Goal: Task Accomplishment & Management: Manage account settings

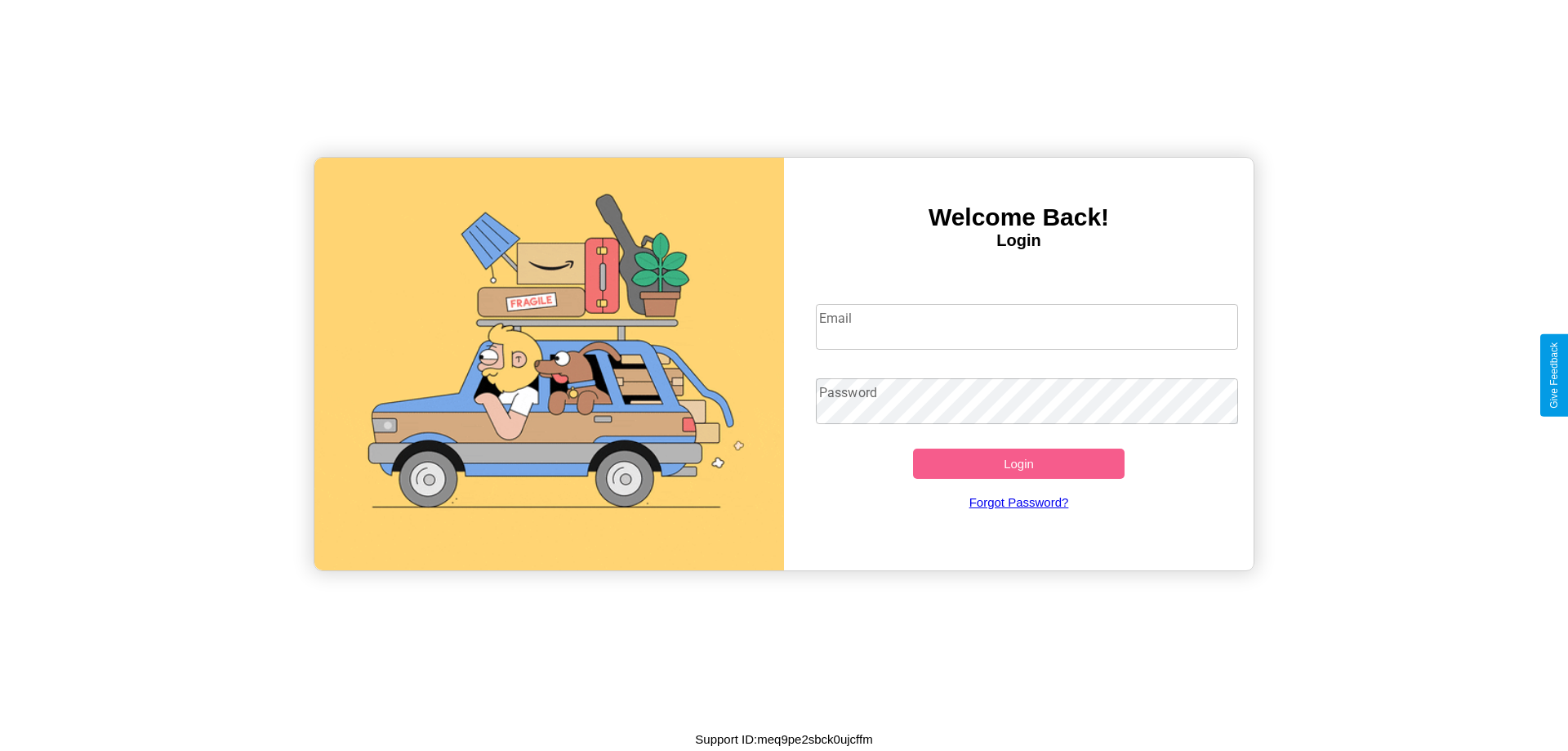
click at [1027, 326] on input "Email" at bounding box center [1028, 327] width 423 height 46
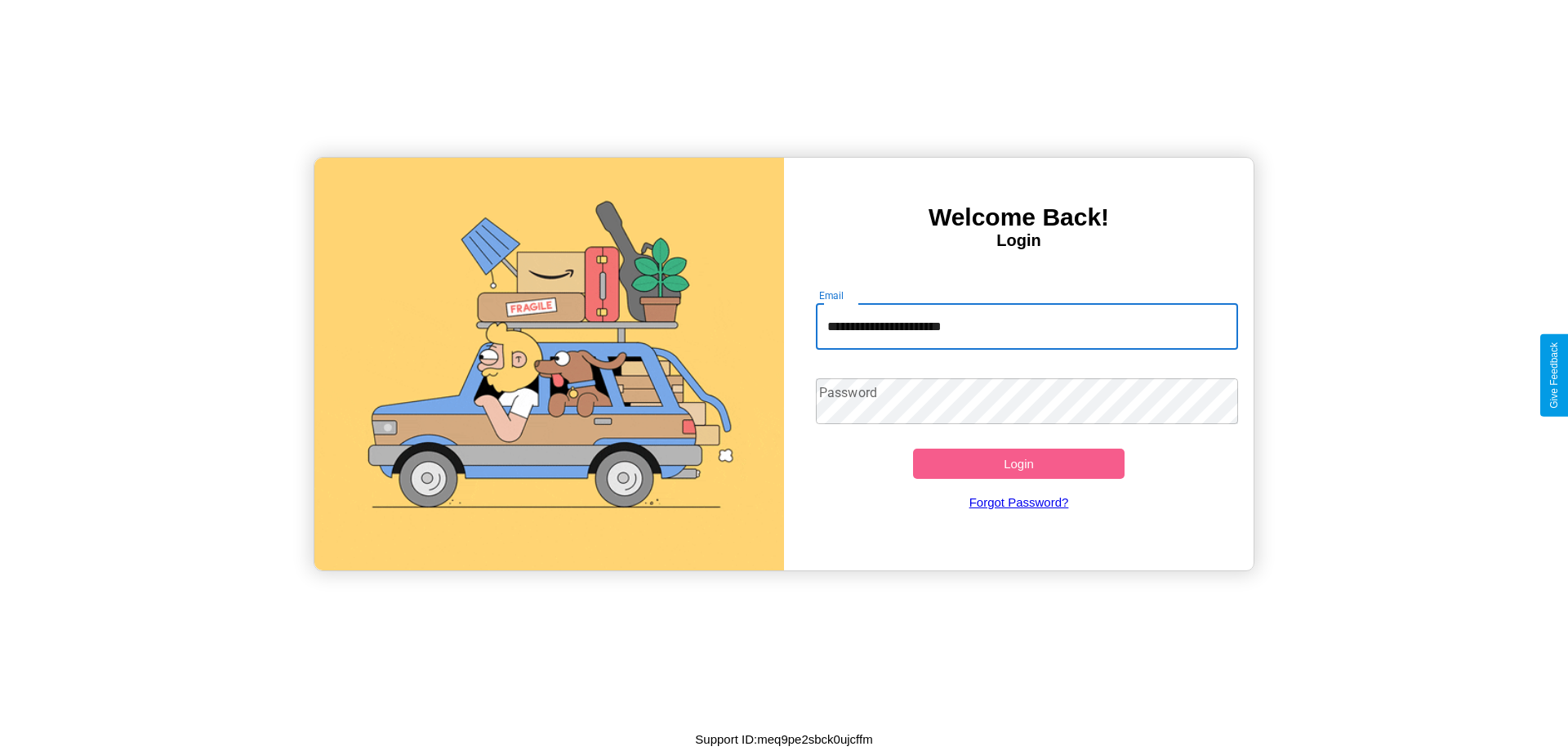
type input "**********"
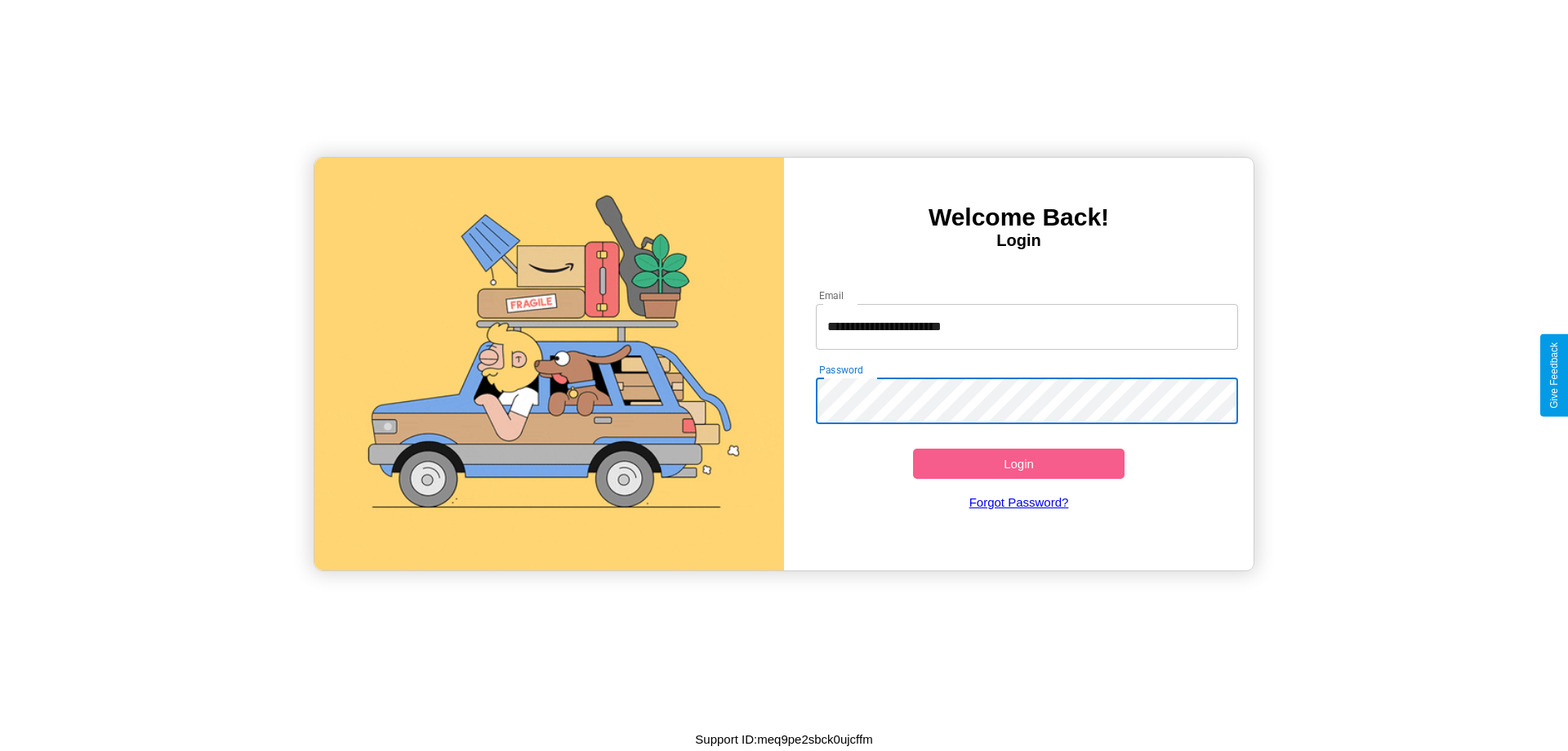
click at [1019, 463] on button "Login" at bounding box center [1019, 464] width 212 height 31
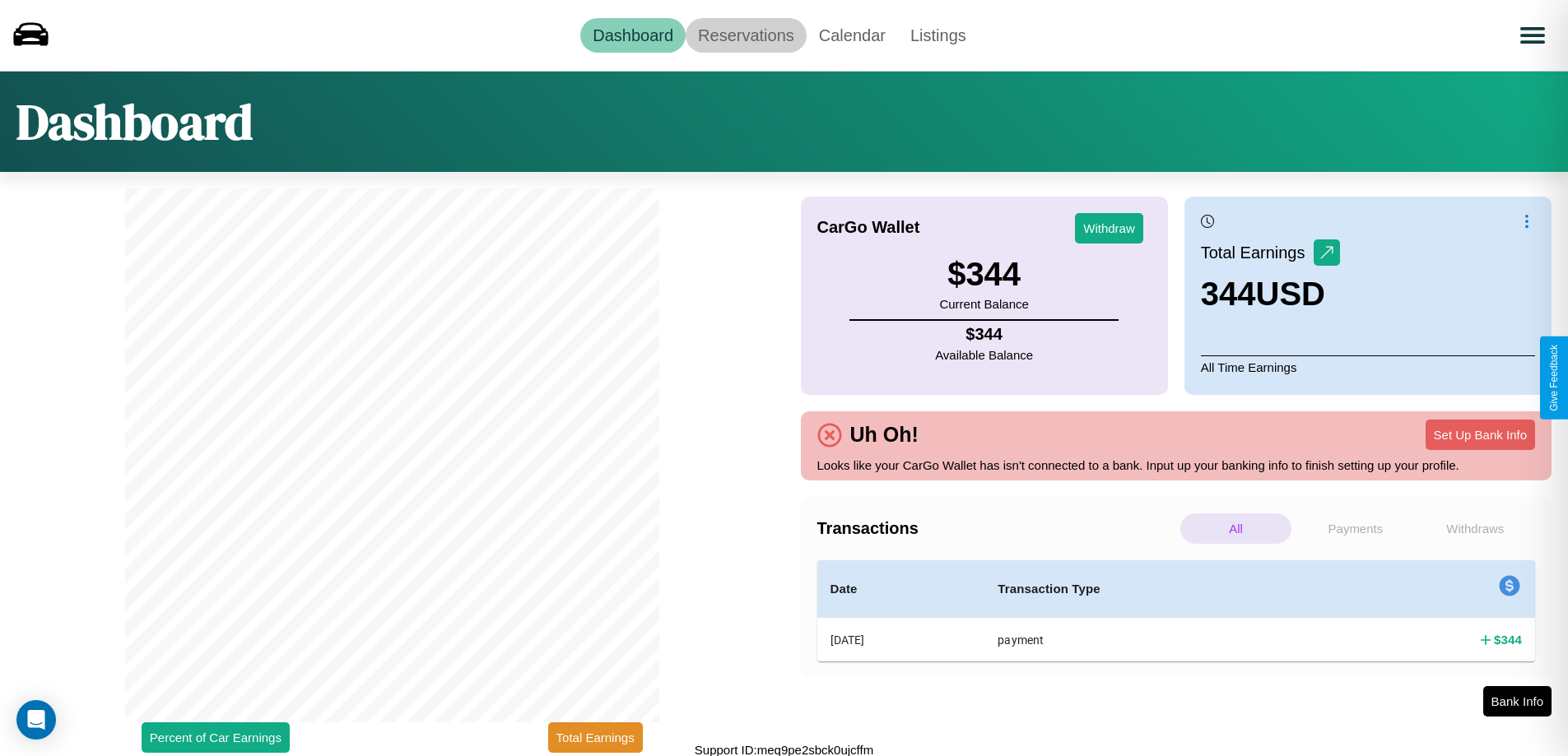
click at [746, 35] on link "Reservations" at bounding box center [746, 36] width 121 height 35
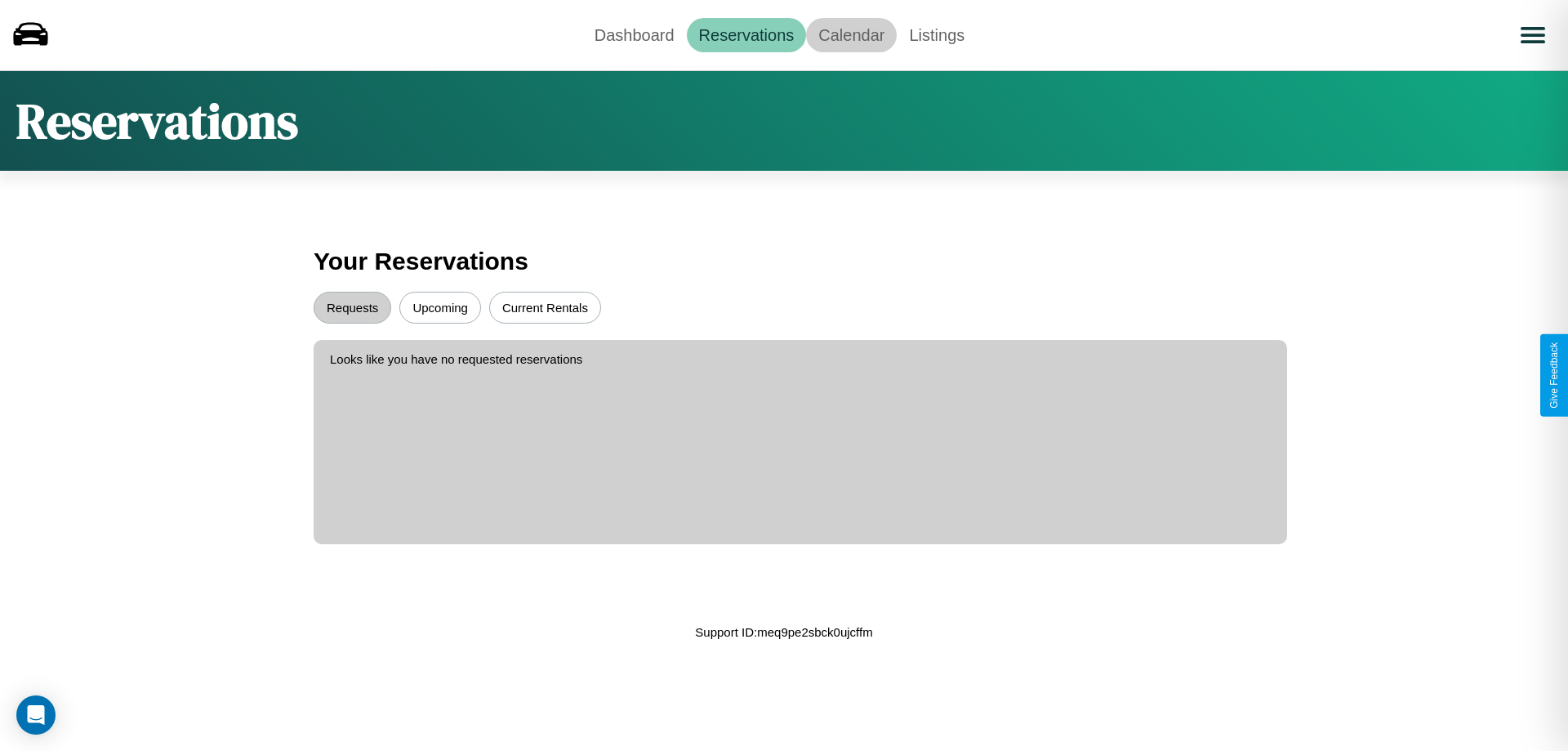
click at [851, 34] on link "Calendar" at bounding box center [851, 35] width 91 height 34
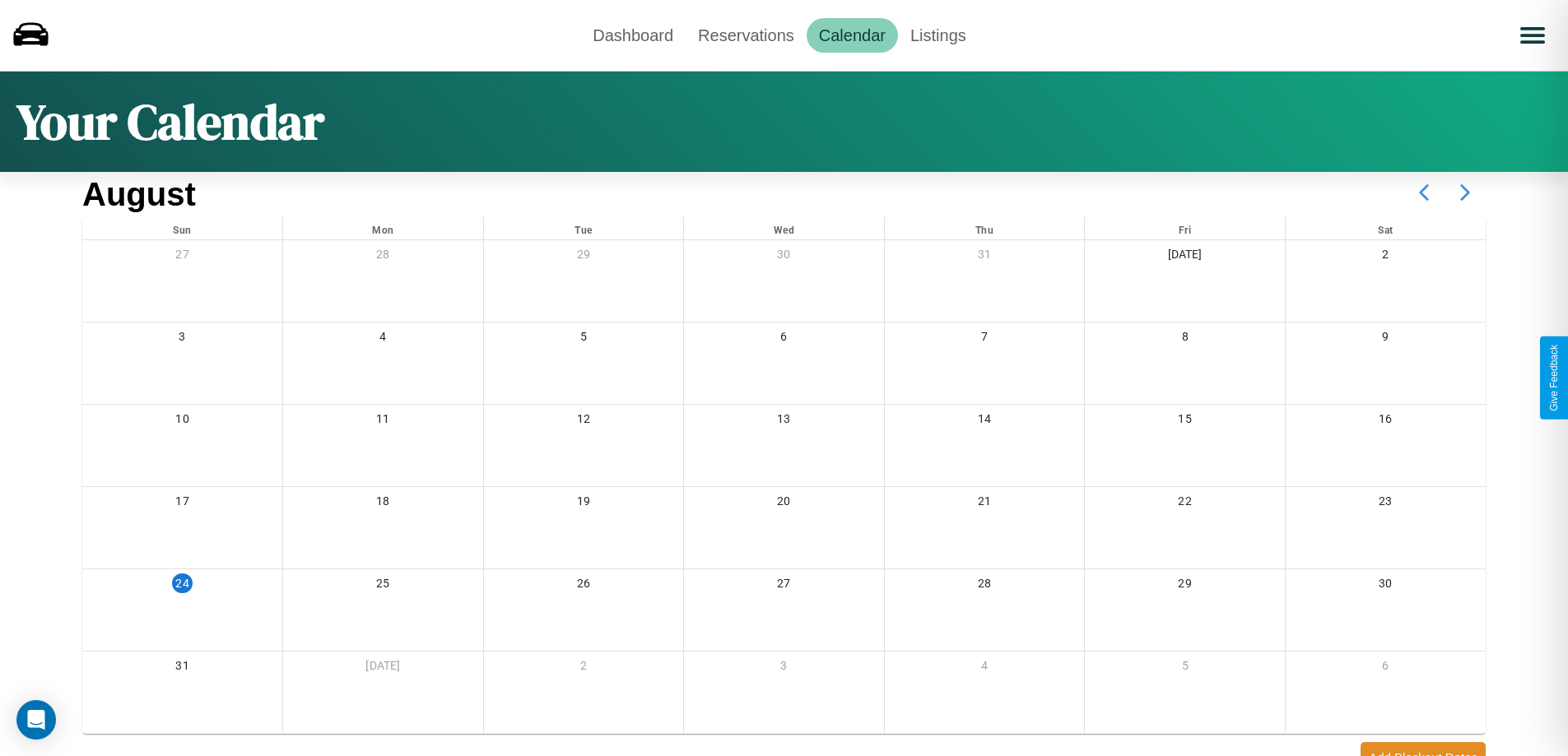
click at [1465, 192] on icon at bounding box center [1464, 192] width 41 height 41
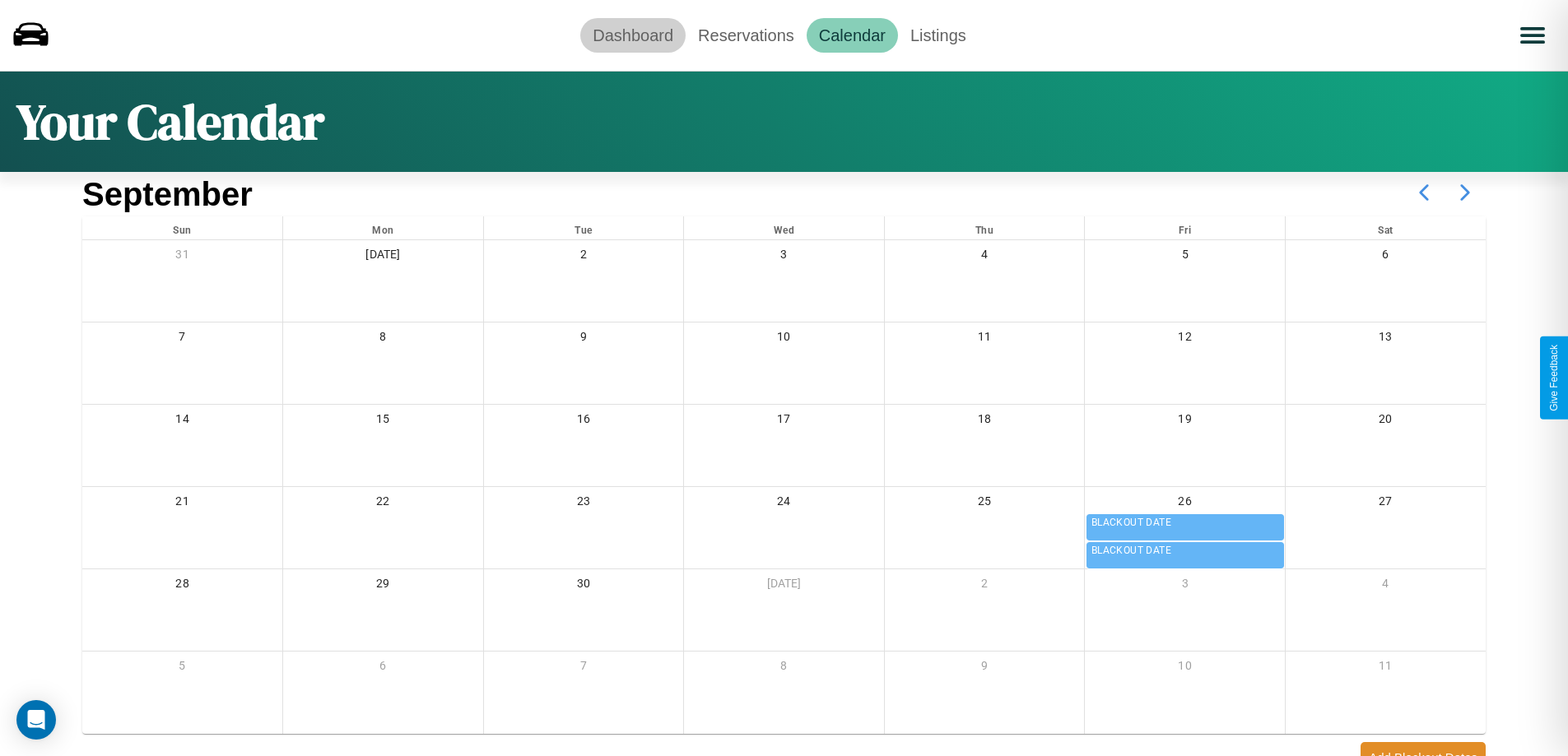
click at [633, 35] on link "Dashboard" at bounding box center [632, 36] width 105 height 35
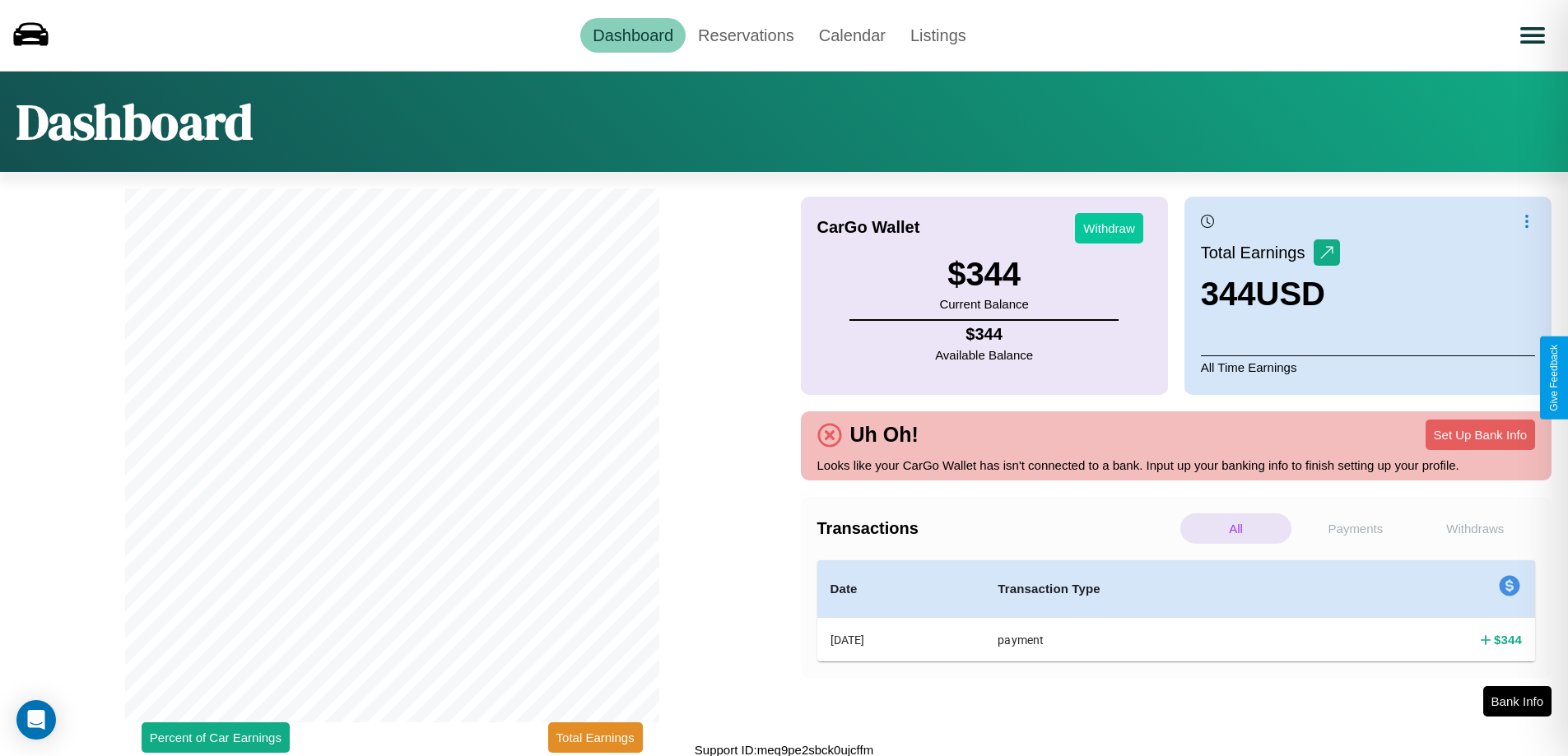
click at [1108, 228] on button "Withdraw" at bounding box center [1108, 229] width 68 height 31
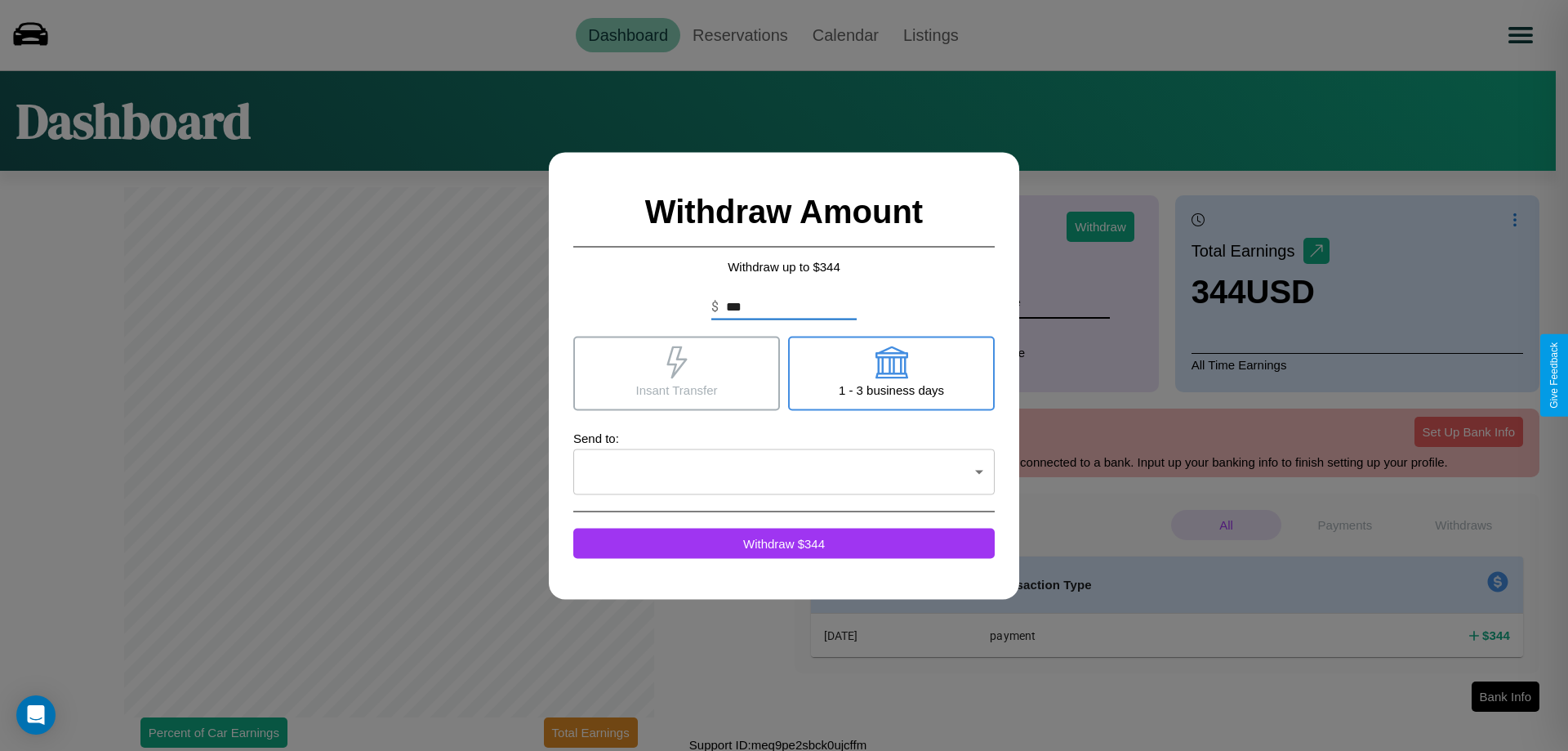
click at [676, 373] on icon at bounding box center [676, 362] width 20 height 32
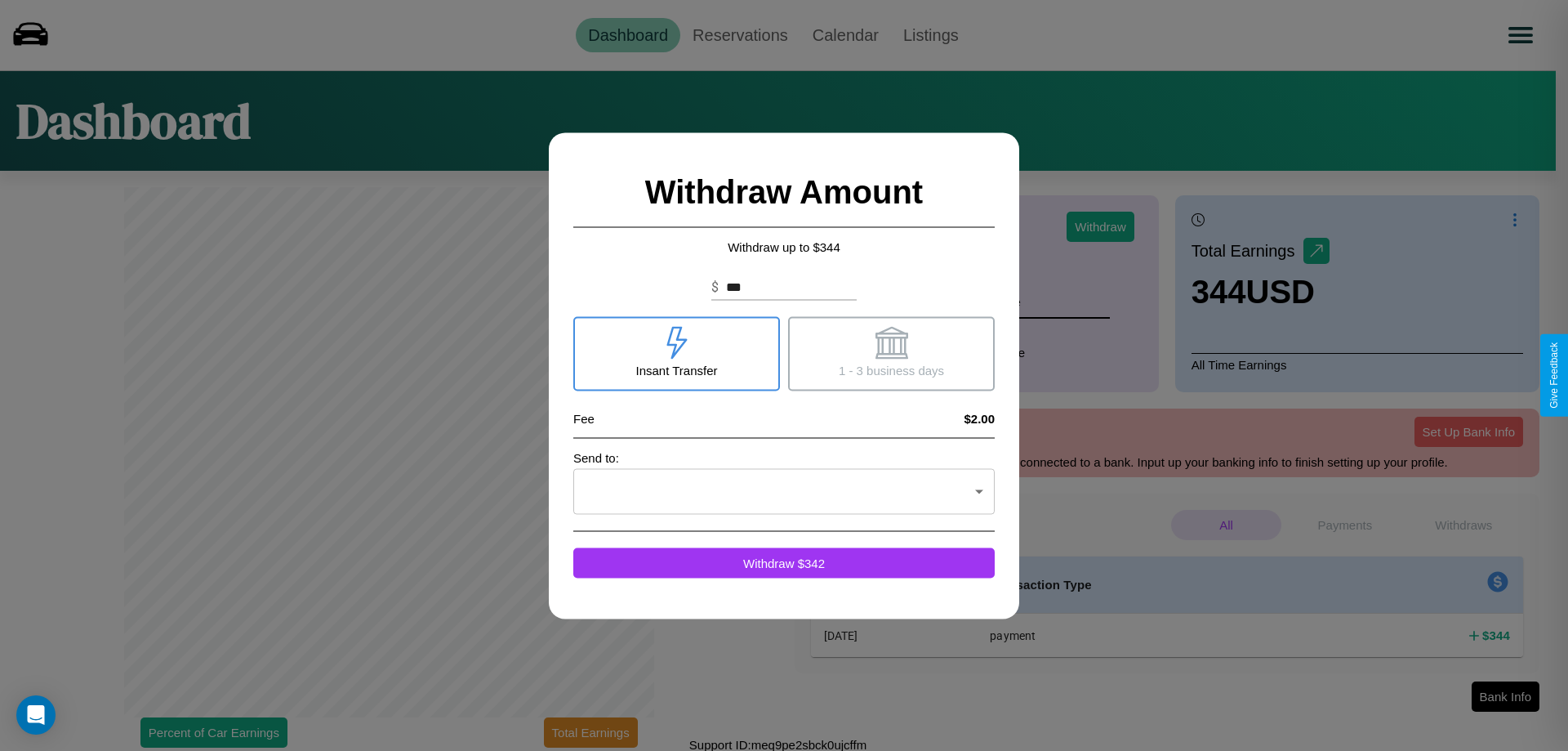
click at [891, 354] on icon at bounding box center [891, 342] width 32 height 32
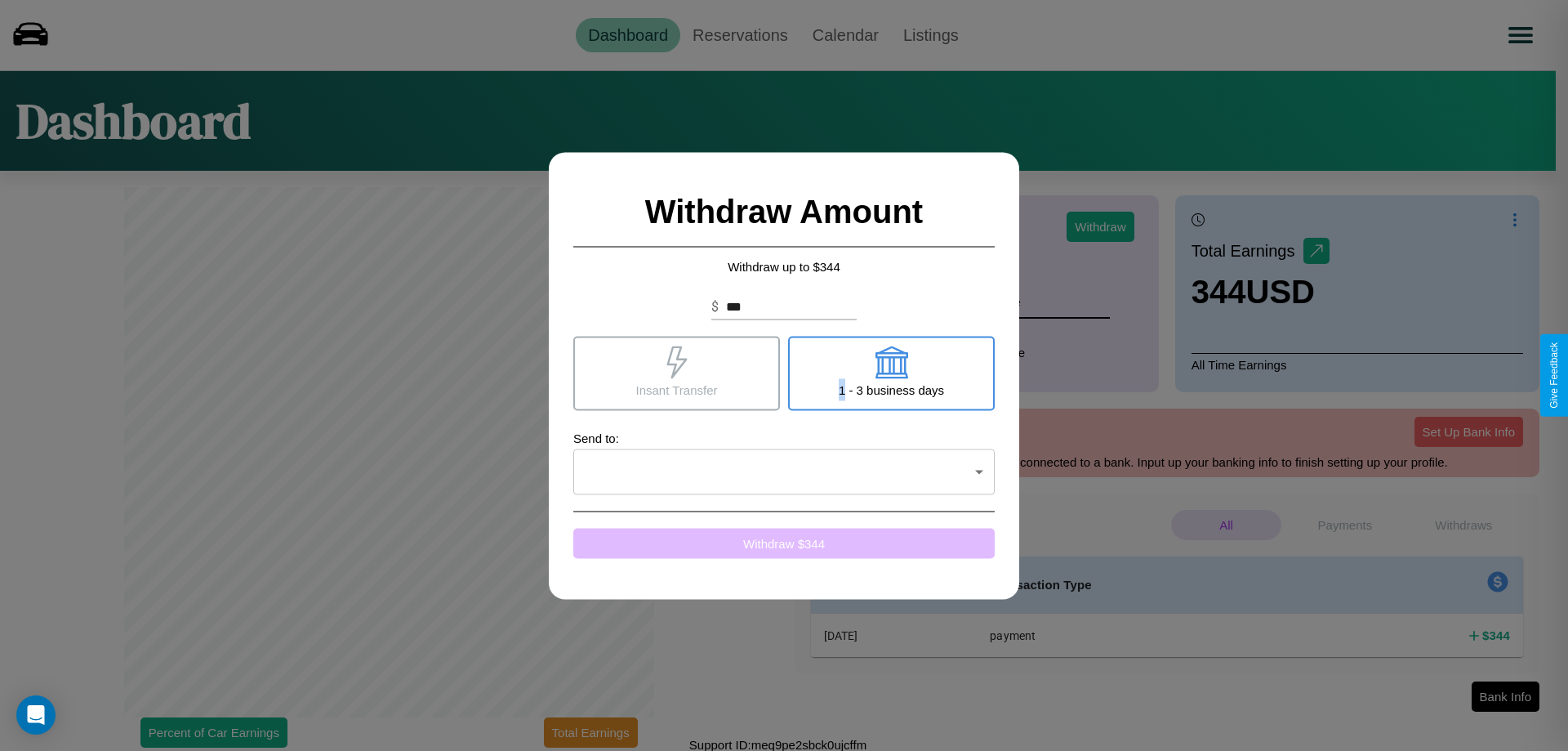
click at [784, 543] on button "Withdraw $ 344" at bounding box center [784, 544] width 421 height 31
